Goal: Register for event/course

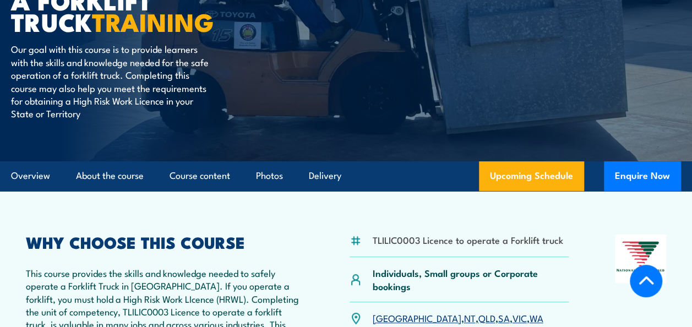
scroll to position [110, 0]
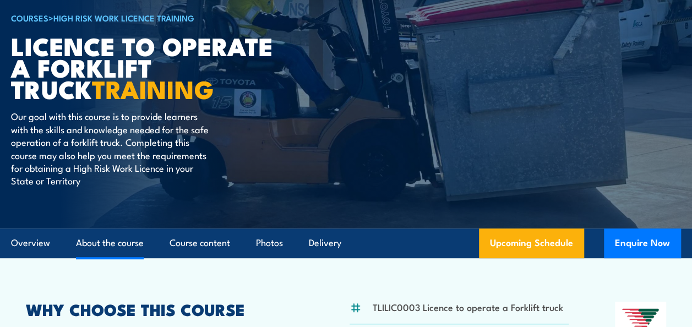
click at [126, 241] on link "About the course" at bounding box center [110, 242] width 68 height 29
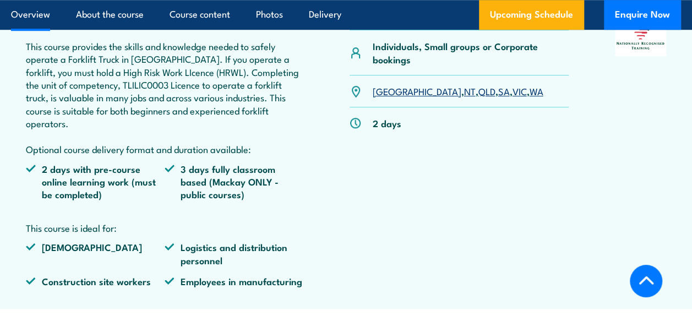
scroll to position [184, 0]
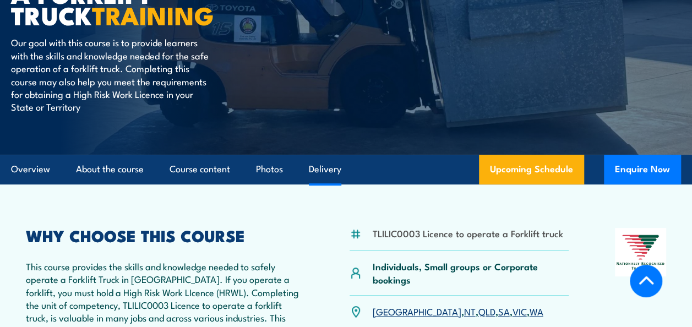
click at [335, 167] on link "Delivery" at bounding box center [325, 169] width 32 height 29
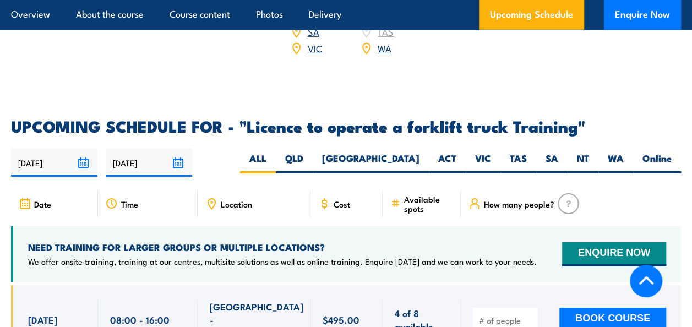
scroll to position [1709, 0]
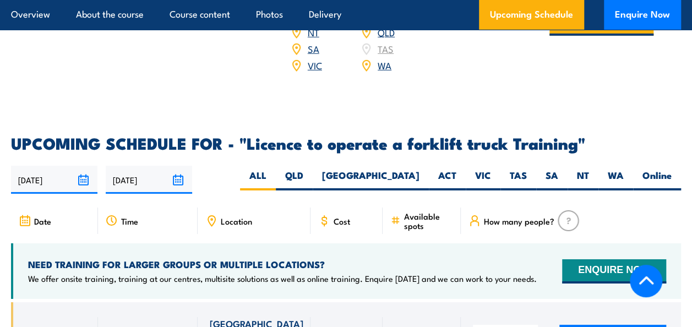
click at [241, 216] on span "Location" at bounding box center [236, 220] width 31 height 9
click at [313, 169] on label "QLD" at bounding box center [294, 179] width 37 height 21
click at [311, 169] on input "QLD" at bounding box center [306, 172] width 7 height 7
radio input "true"
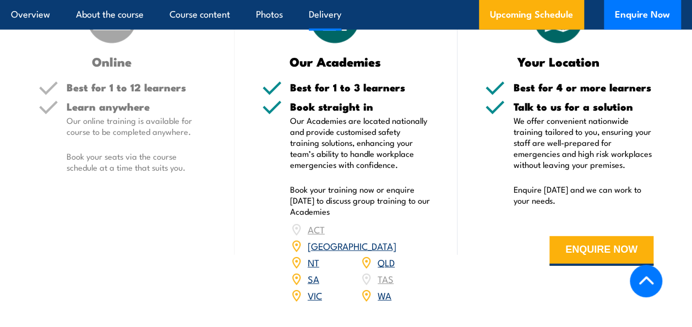
scroll to position [1487, 0]
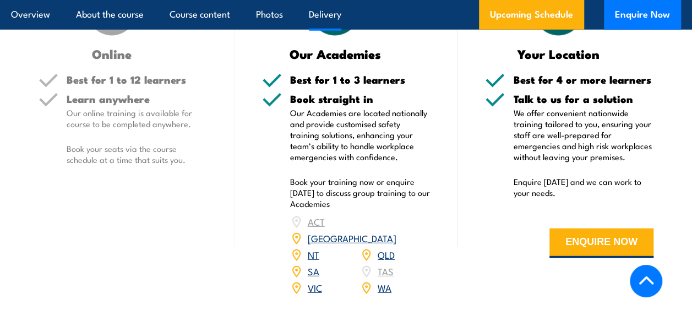
click at [389, 248] on link "QLD" at bounding box center [386, 254] width 17 height 13
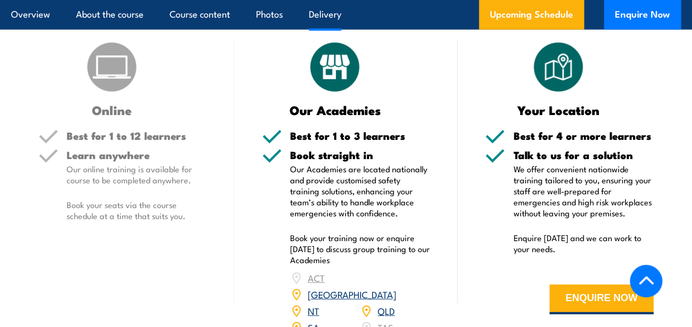
scroll to position [1429, 0]
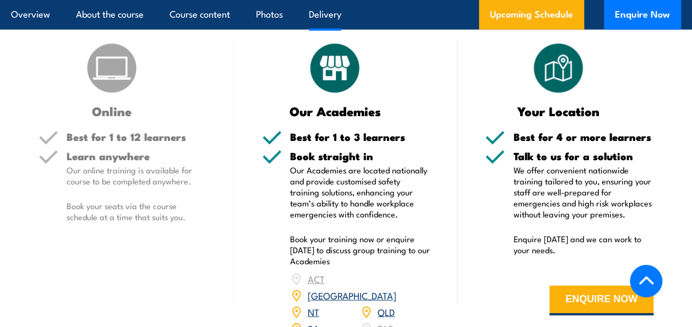
click at [366, 306] on img at bounding box center [366, 312] width 12 height 12
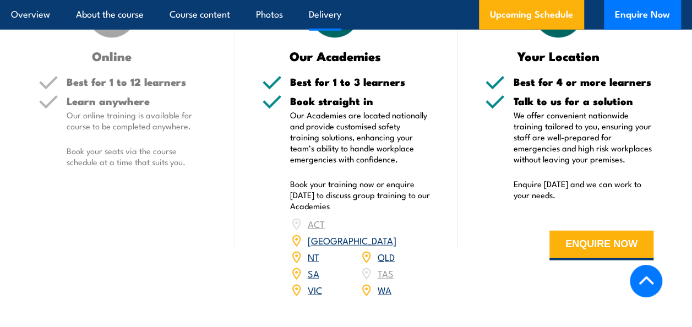
scroll to position [1539, 0]
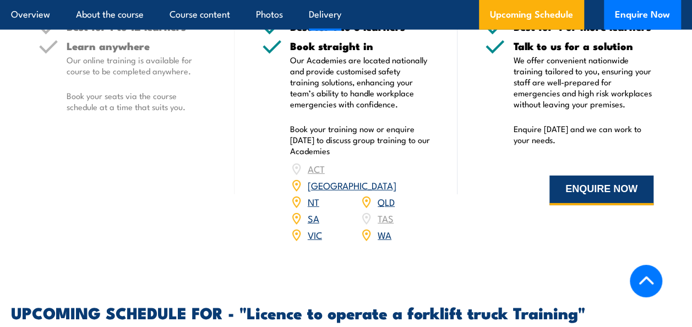
click at [616, 183] on button "ENQUIRE NOW" at bounding box center [601, 191] width 104 height 30
